Goal: Information Seeking & Learning: Learn about a topic

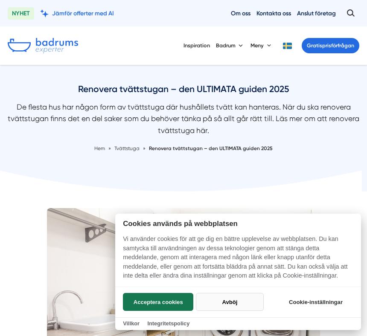
click at [229, 303] on button "Avböj" at bounding box center [230, 302] width 68 height 18
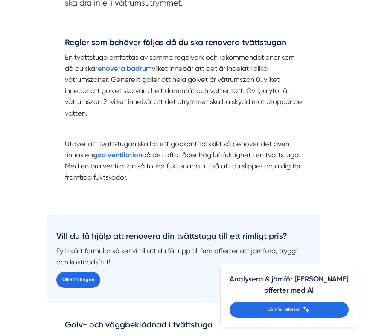
scroll to position [767, 0]
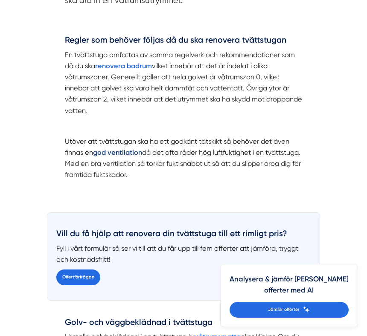
click at [128, 153] on strong "god ventilation" at bounding box center [117, 152] width 49 height 8
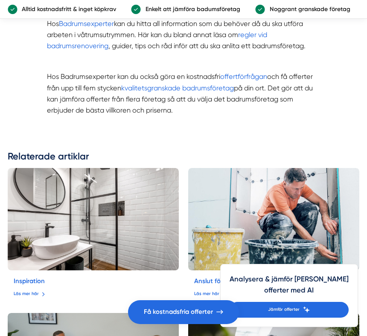
scroll to position [1152, 0]
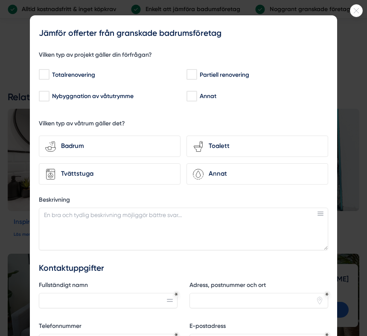
click at [354, 18] on div at bounding box center [183, 168] width 367 height 336
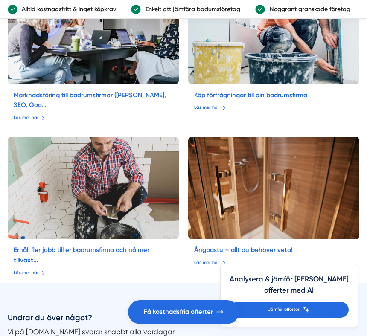
scroll to position [1599, 0]
